Goal: Information Seeking & Learning: Learn about a topic

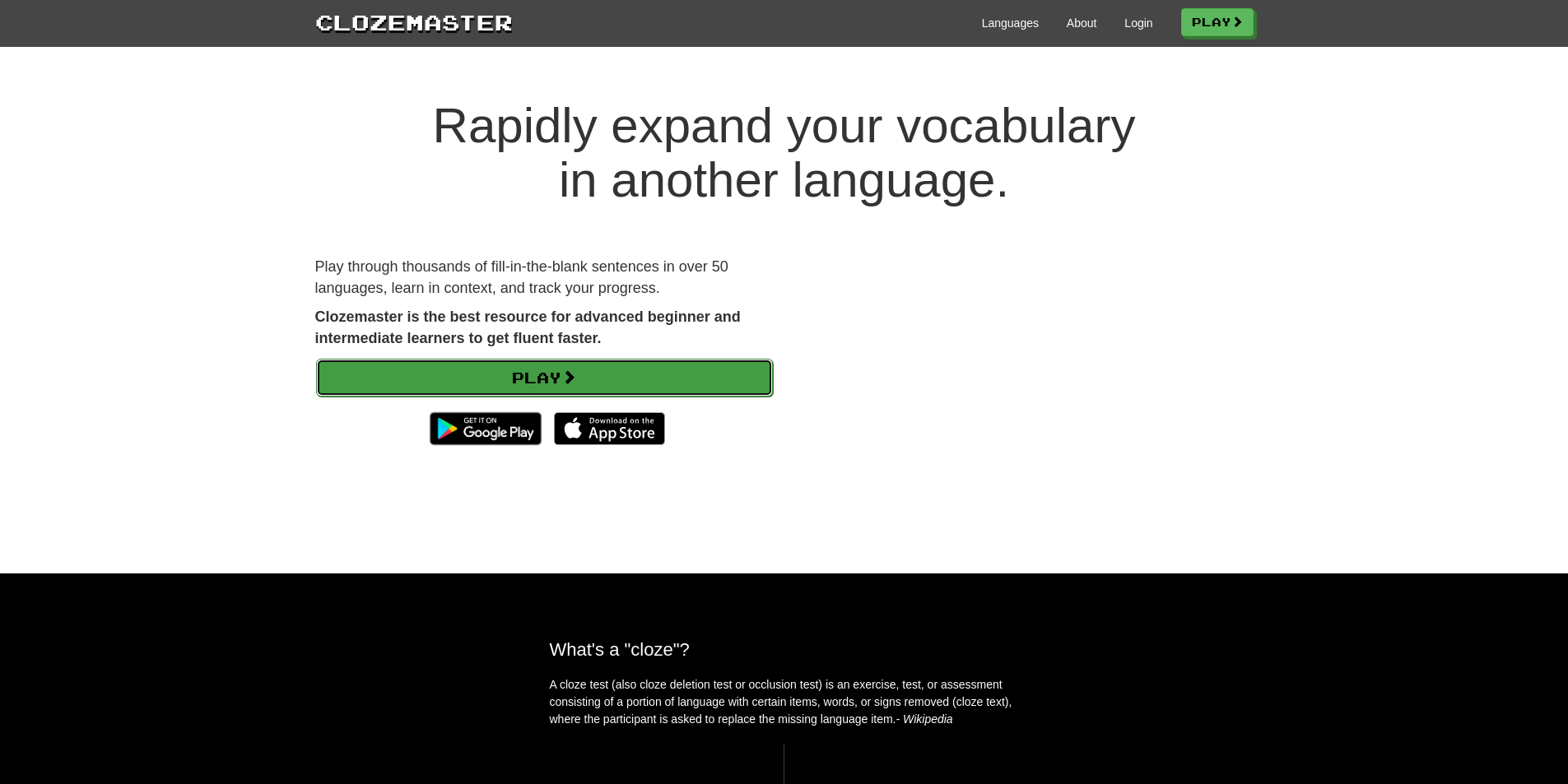
click at [566, 386] on link "Play" at bounding box center [544, 378] width 457 height 38
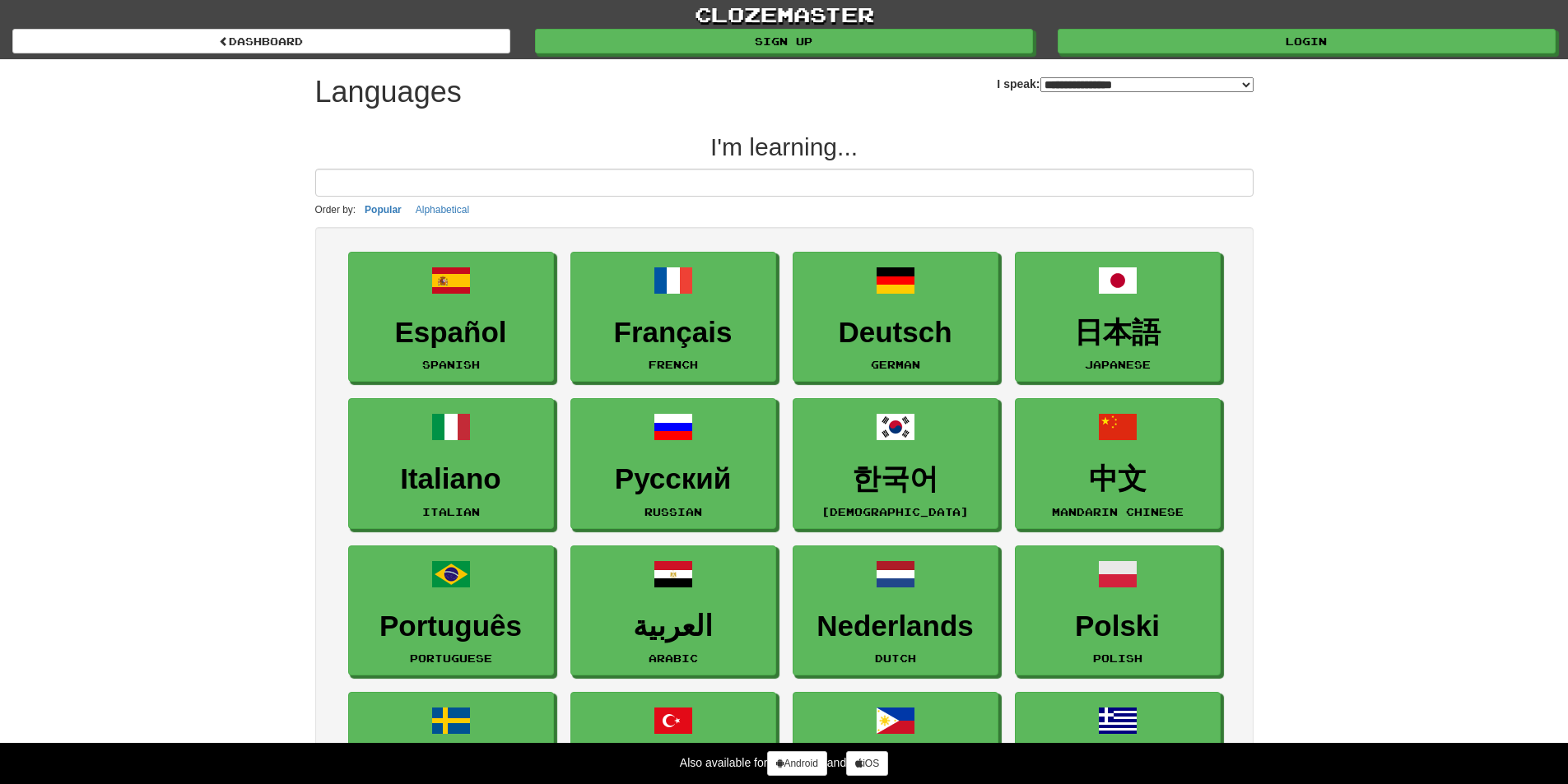
select select "*******"
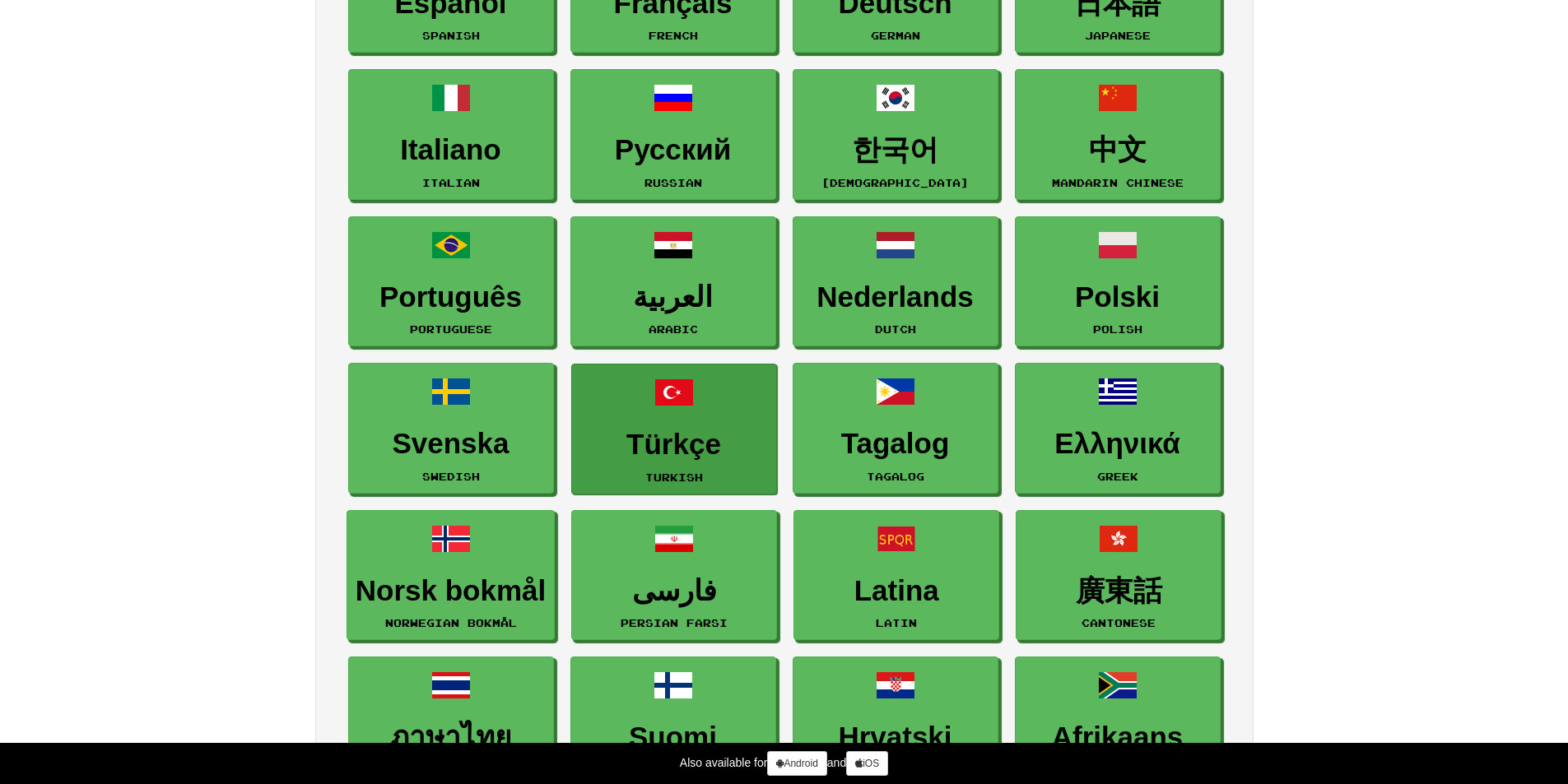
scroll to position [494, 0]
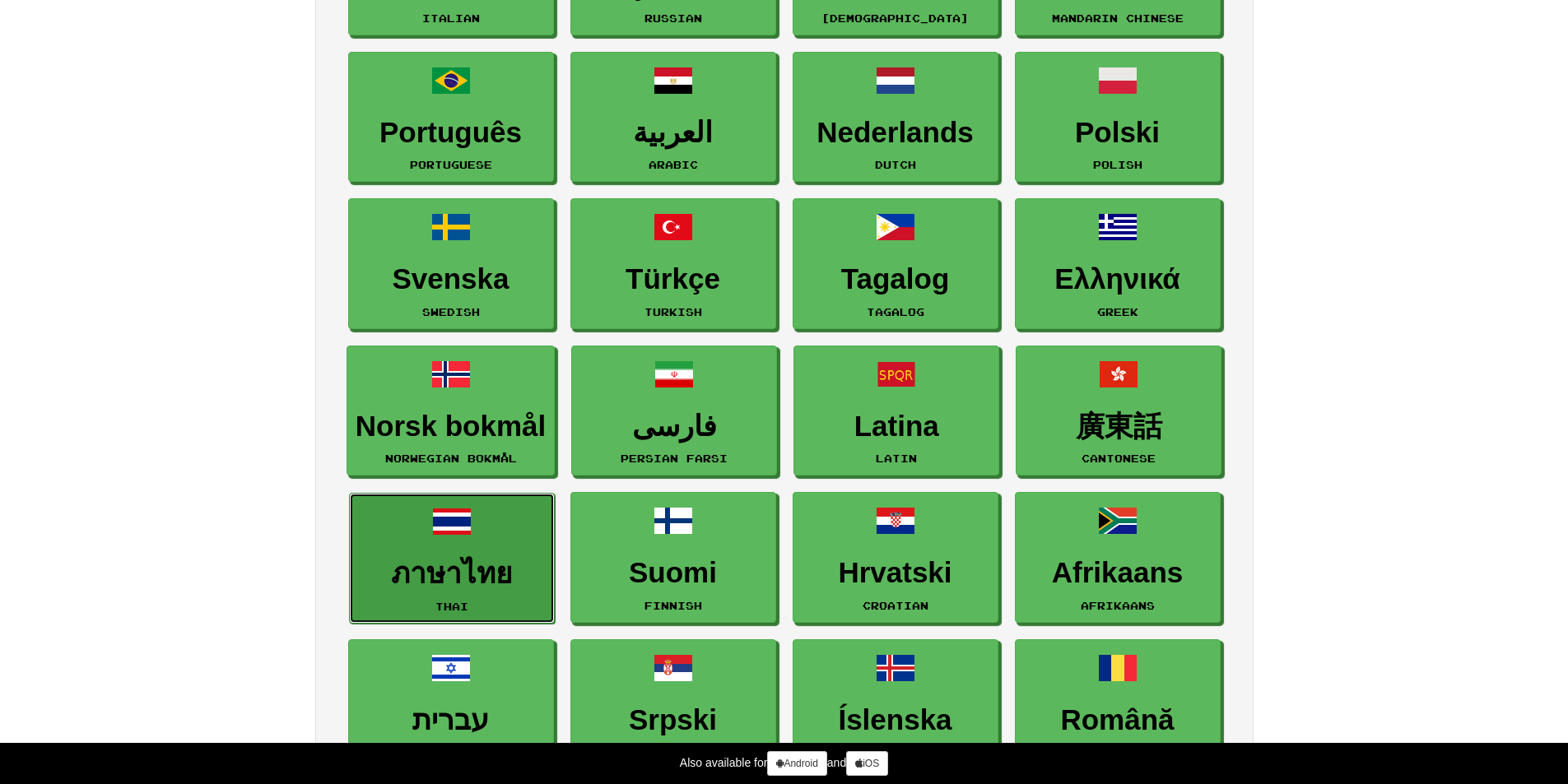
click at [528, 508] on link "ภาษาไทย Thai" at bounding box center [451, 558] width 206 height 131
click at [433, 527] on span at bounding box center [452, 522] width 40 height 40
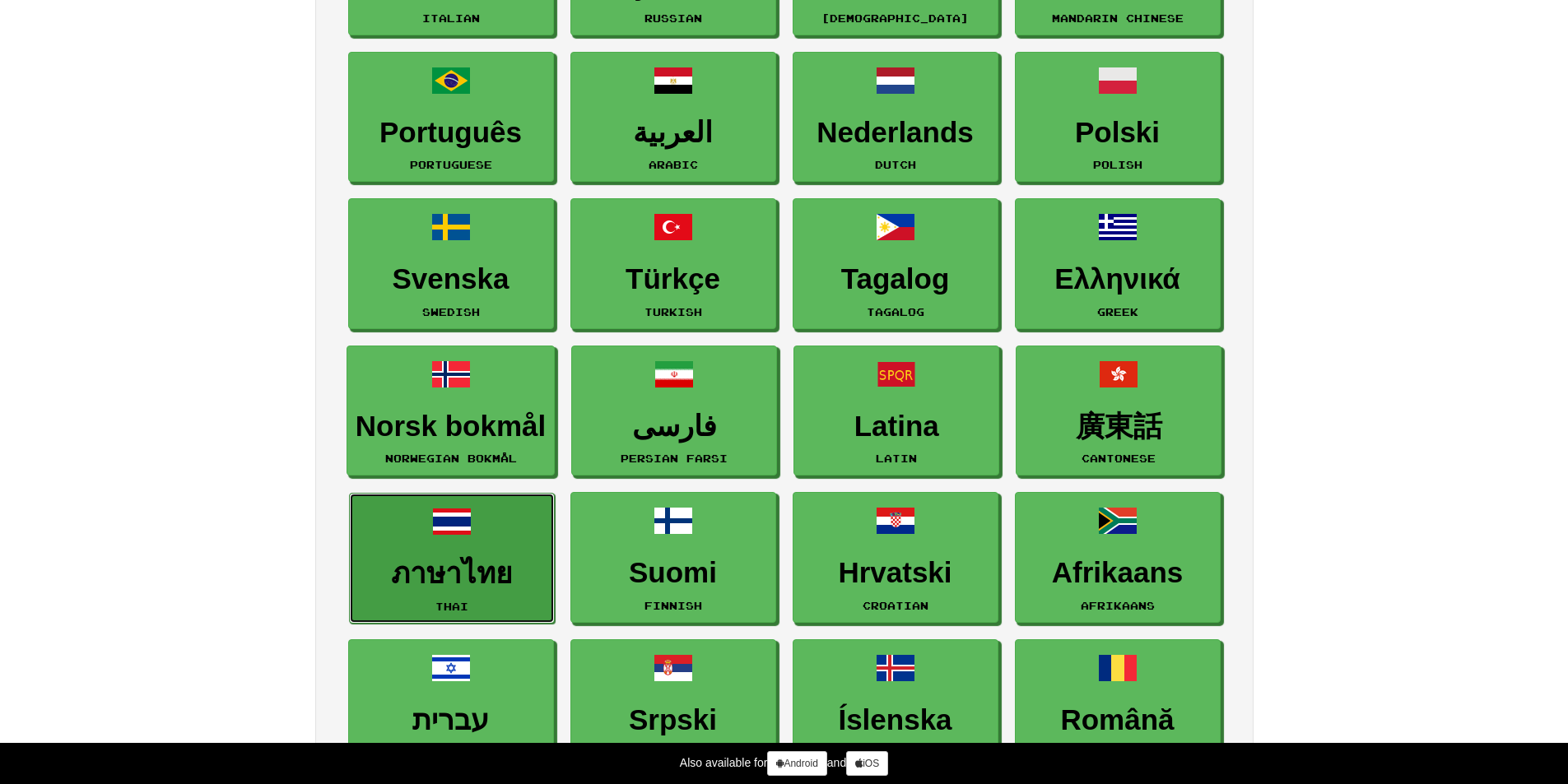
click at [433, 527] on span at bounding box center [452, 522] width 40 height 40
